Goal: Information Seeking & Learning: Find specific fact

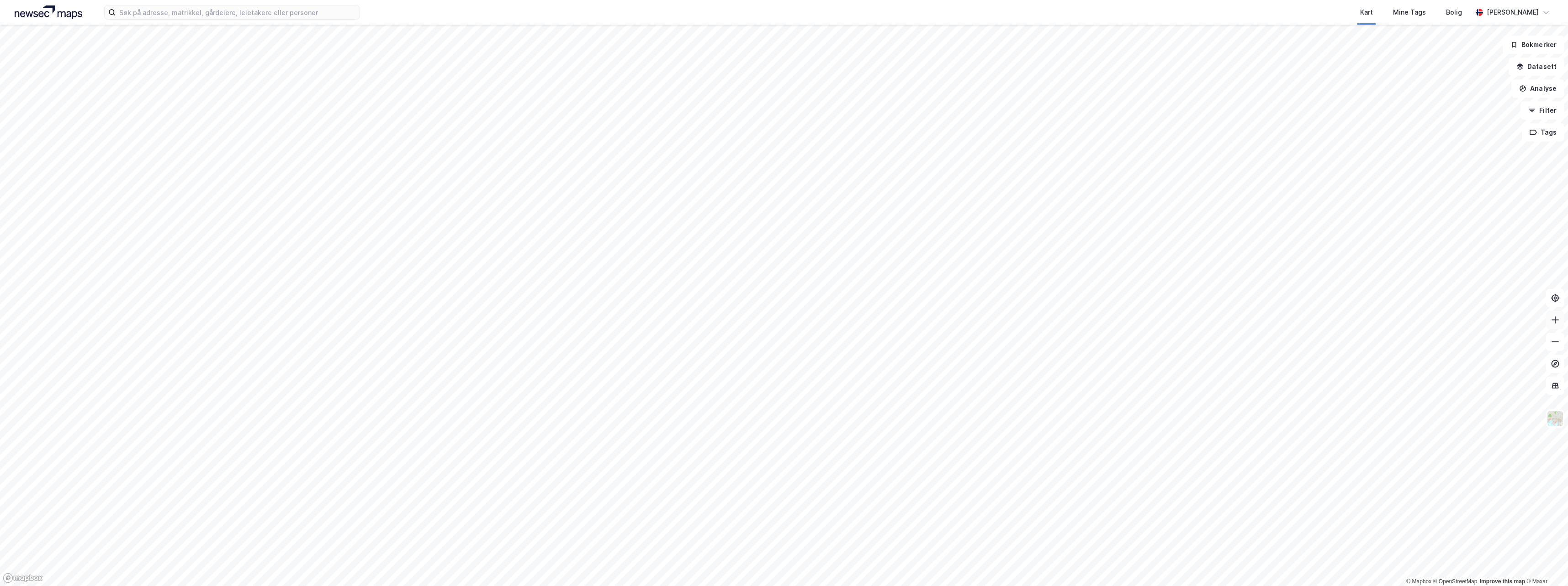
click at [1556, 316] on icon at bounding box center [1554, 320] width 9 height 9
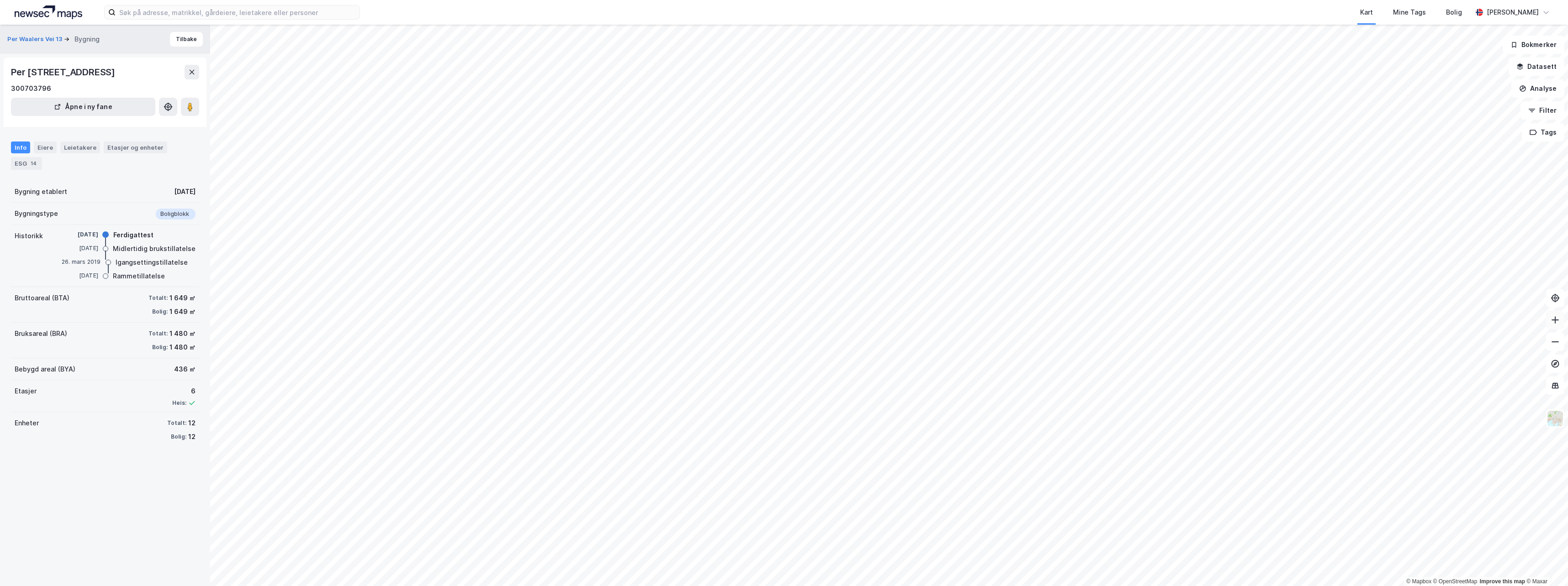
click at [1553, 324] on button at bounding box center [1555, 320] width 18 height 18
click at [1553, 317] on icon at bounding box center [1554, 320] width 9 height 9
click at [48, 154] on div "Eiere" at bounding box center [45, 148] width 23 height 13
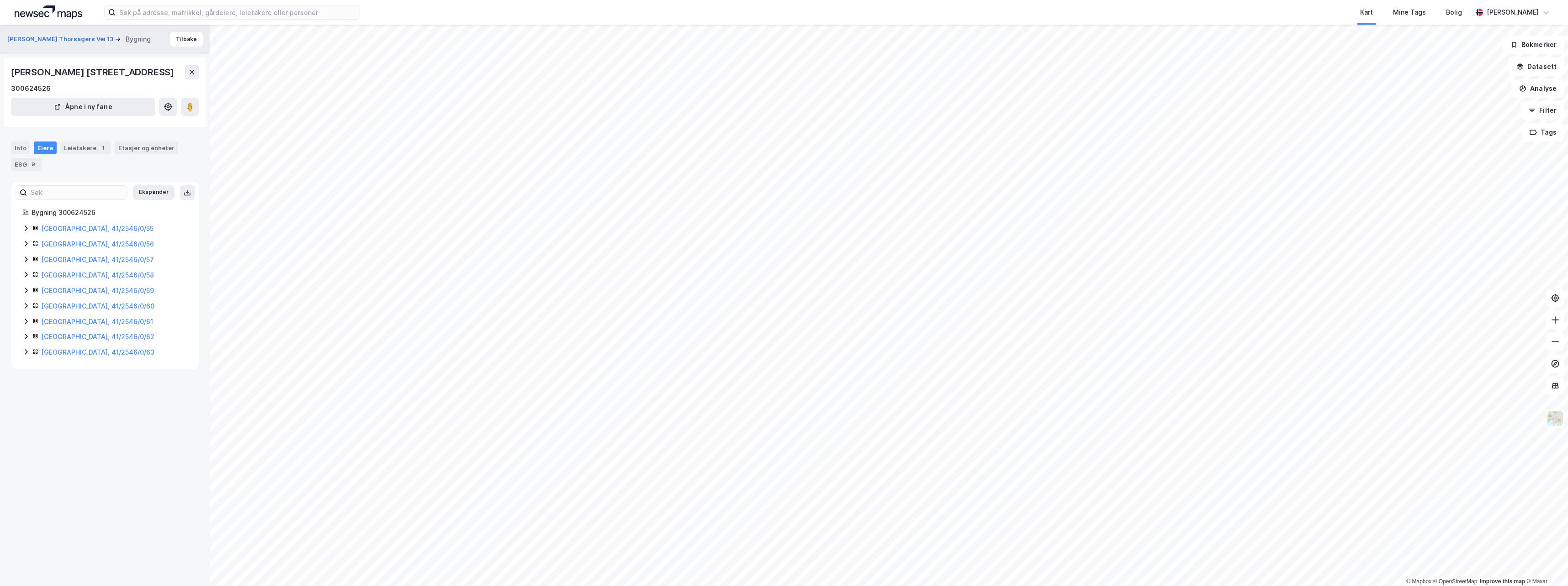
click at [25, 232] on icon at bounding box center [26, 228] width 8 height 8
click at [27, 277] on icon at bounding box center [26, 275] width 3 height 5
click at [25, 325] on icon at bounding box center [26, 321] width 8 height 8
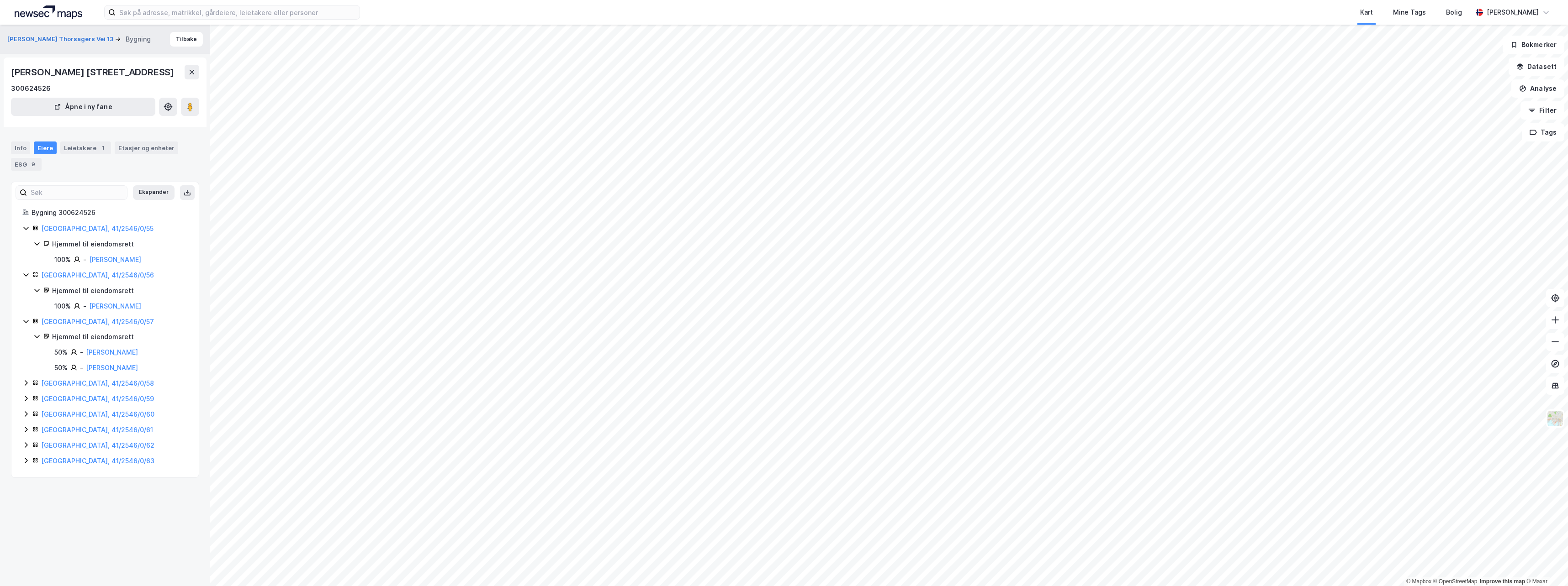
click at [29, 389] on div "[GEOGRAPHIC_DATA], 41/2546/0/58" at bounding box center [105, 383] width 165 height 11
click at [28, 459] on icon at bounding box center [26, 456] width 8 height 8
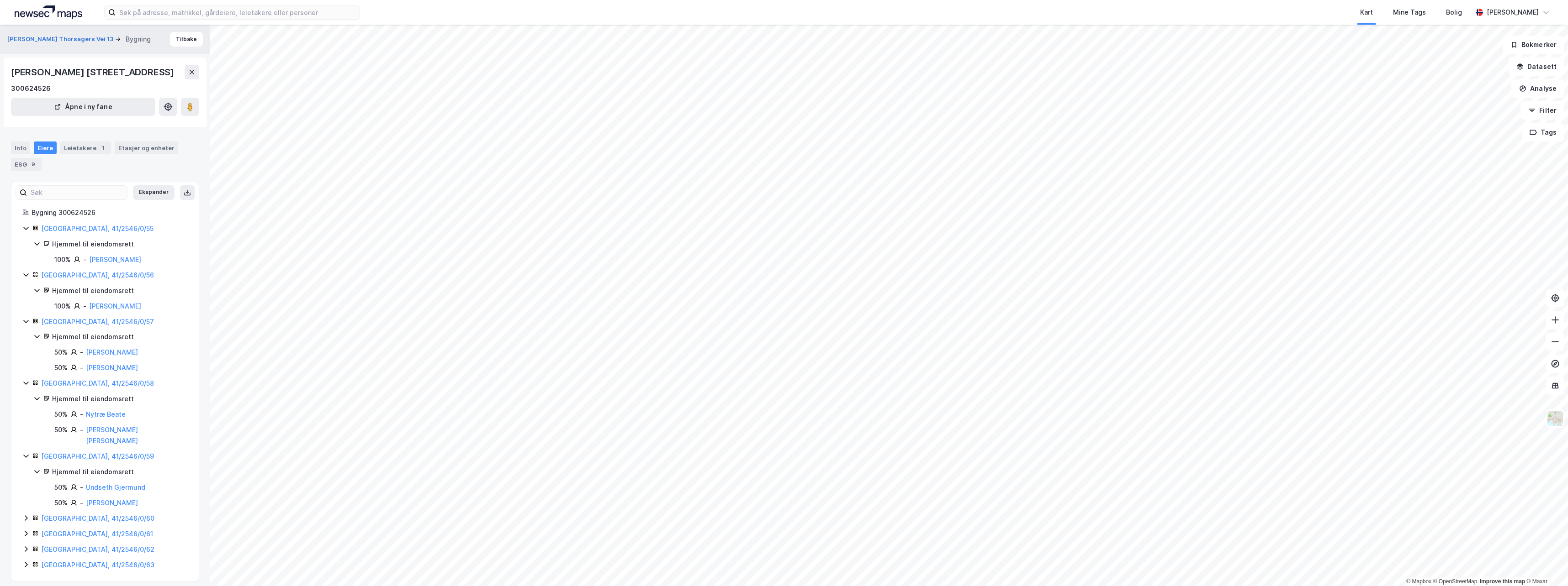
scroll to position [10, 0]
click at [253, 16] on input at bounding box center [238, 12] width 244 height 14
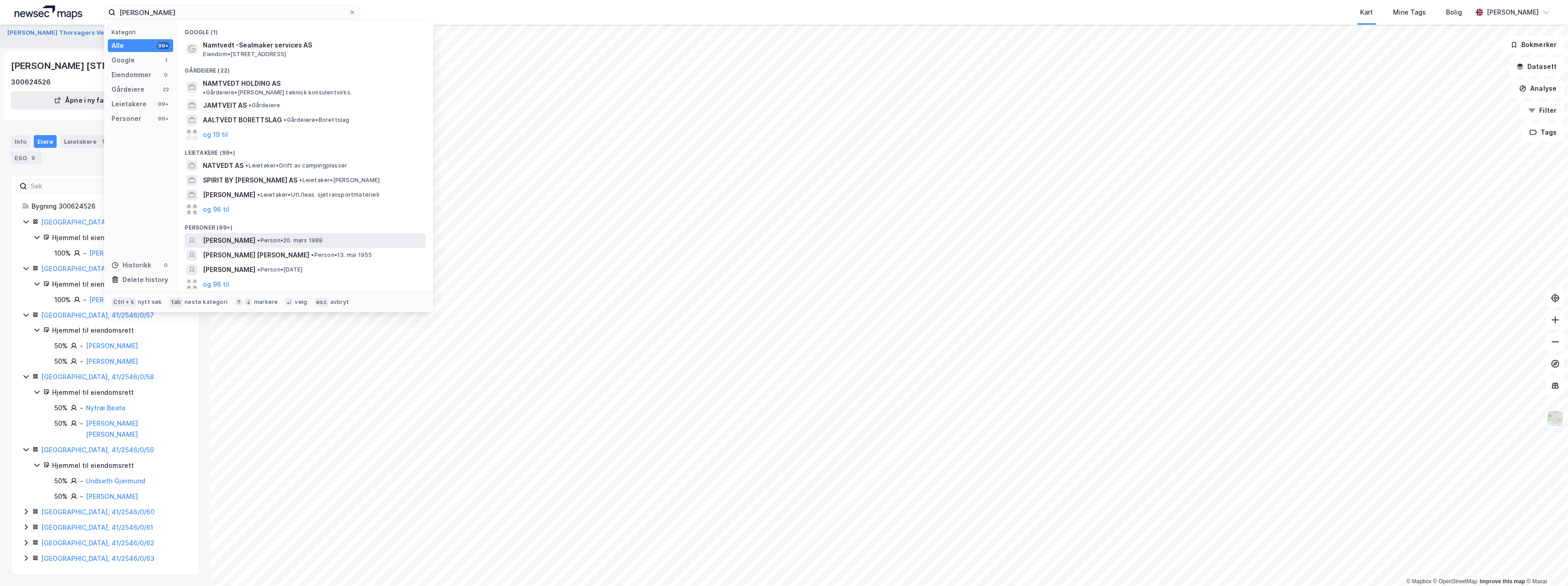
click at [225, 235] on span "[PERSON_NAME]" at bounding box center [229, 240] width 53 height 11
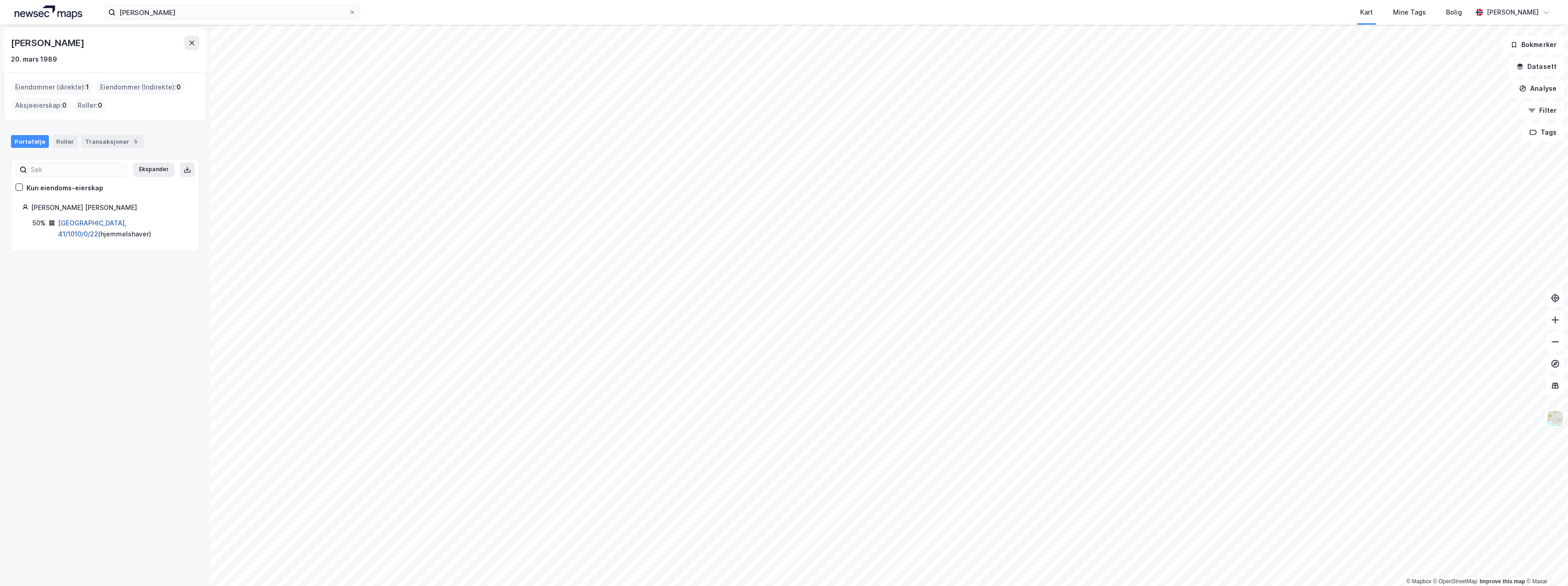
click at [95, 221] on link "[GEOGRAPHIC_DATA], 41/1010/0/22" at bounding box center [92, 228] width 69 height 18
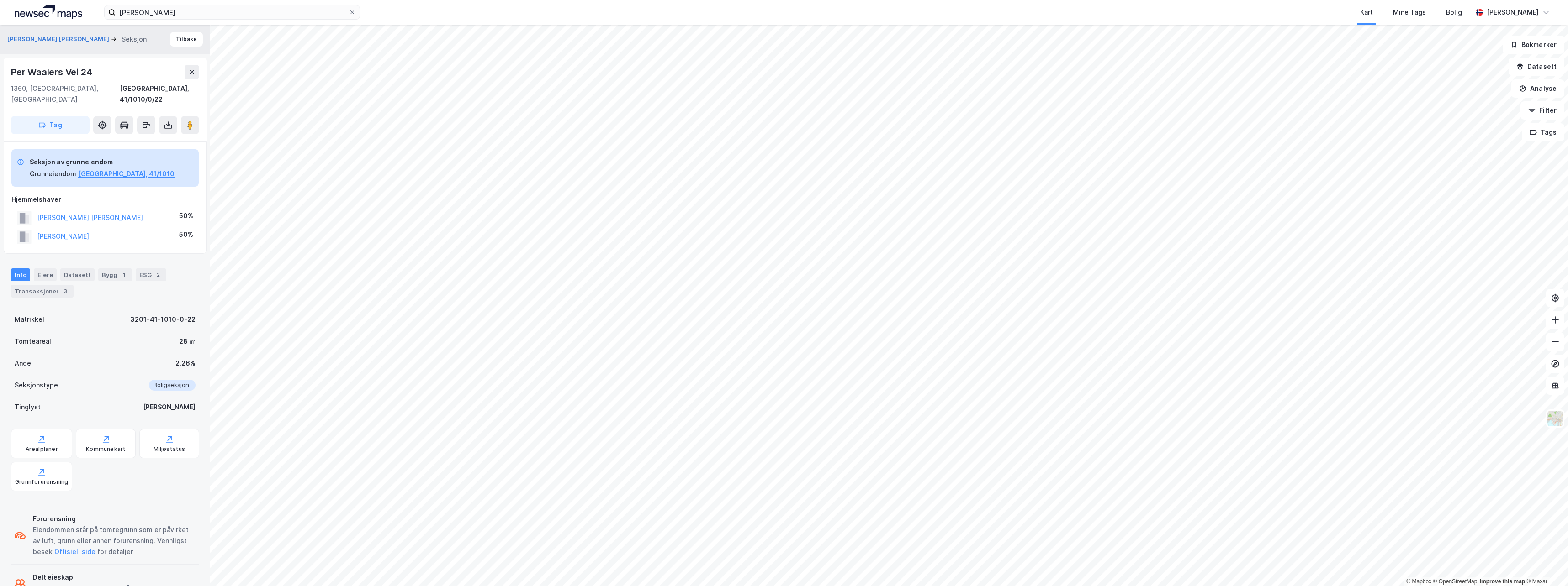
scroll to position [10, 0]
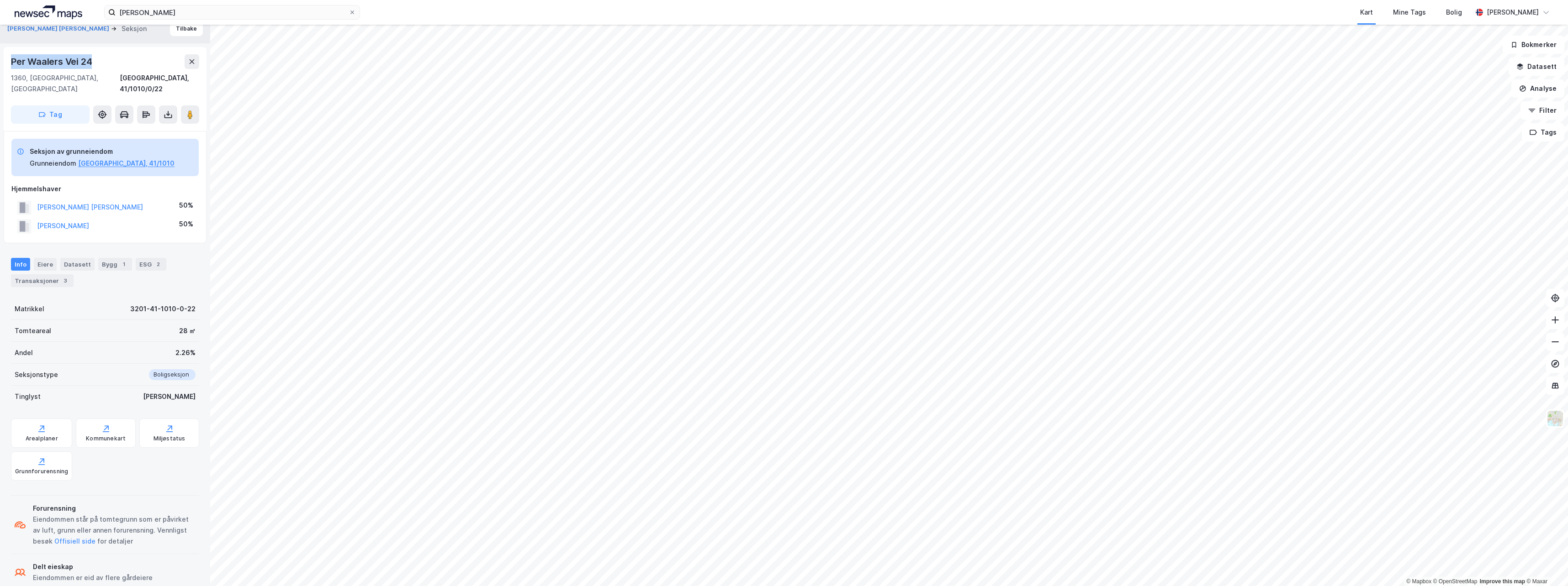
drag, startPoint x: 92, startPoint y: 59, endPoint x: 10, endPoint y: 63, distance: 82.1
click at [10, 63] on div "Per [STREET_ADDRESS], 41/1010/0/22 Tag" at bounding box center [105, 89] width 203 height 84
copy div "Per Waalers Vei 24"
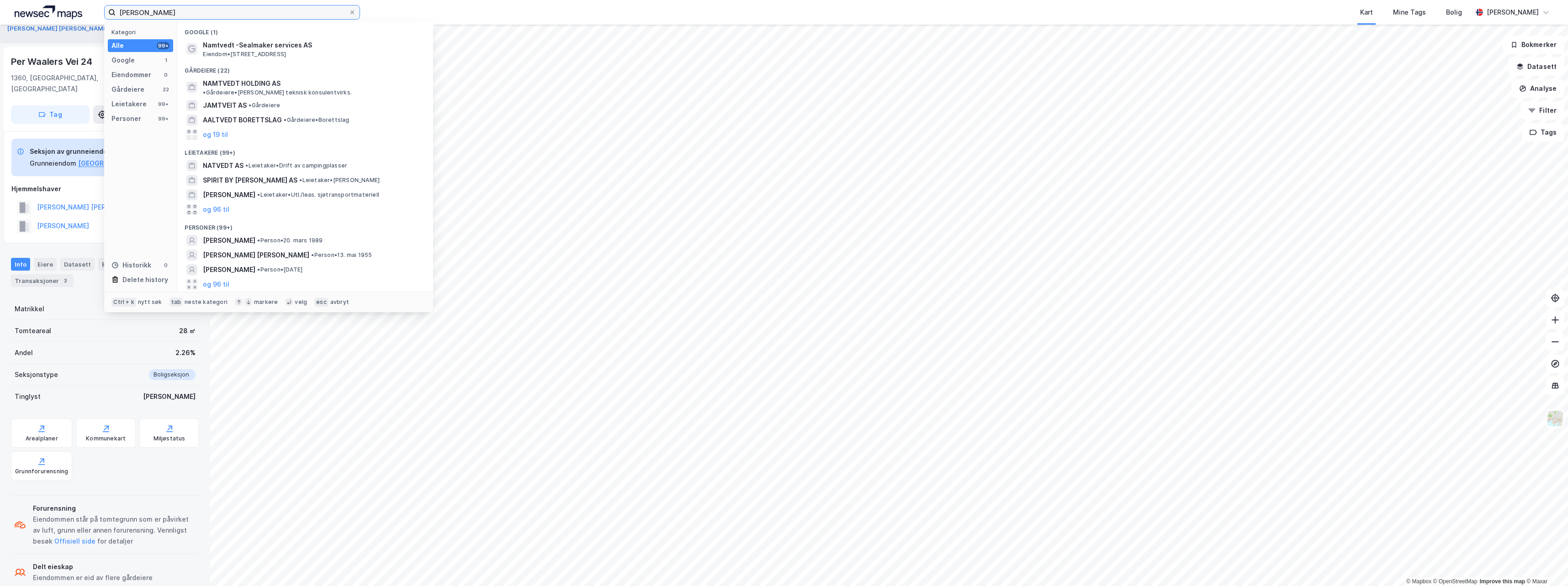
click at [143, 14] on input "[PERSON_NAME]" at bounding box center [232, 12] width 233 height 14
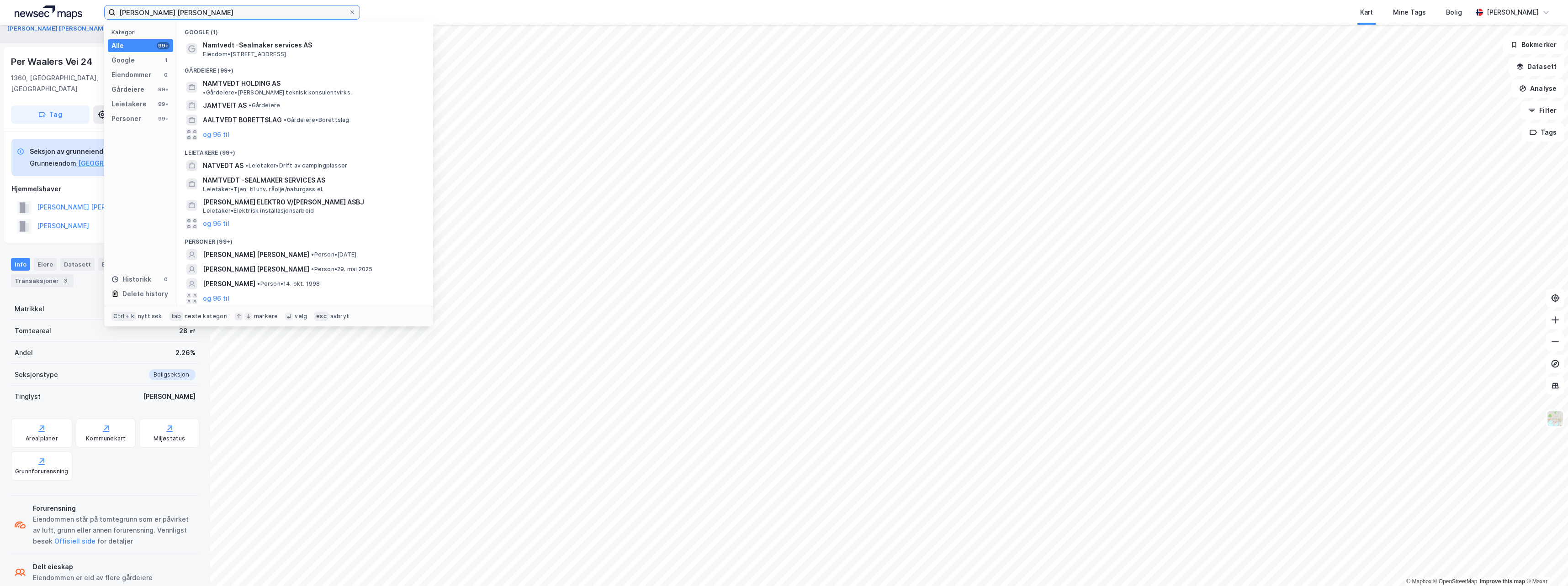
type input "[PERSON_NAME] [PERSON_NAME]"
